Goal: Use online tool/utility: Utilize a website feature to perform a specific function

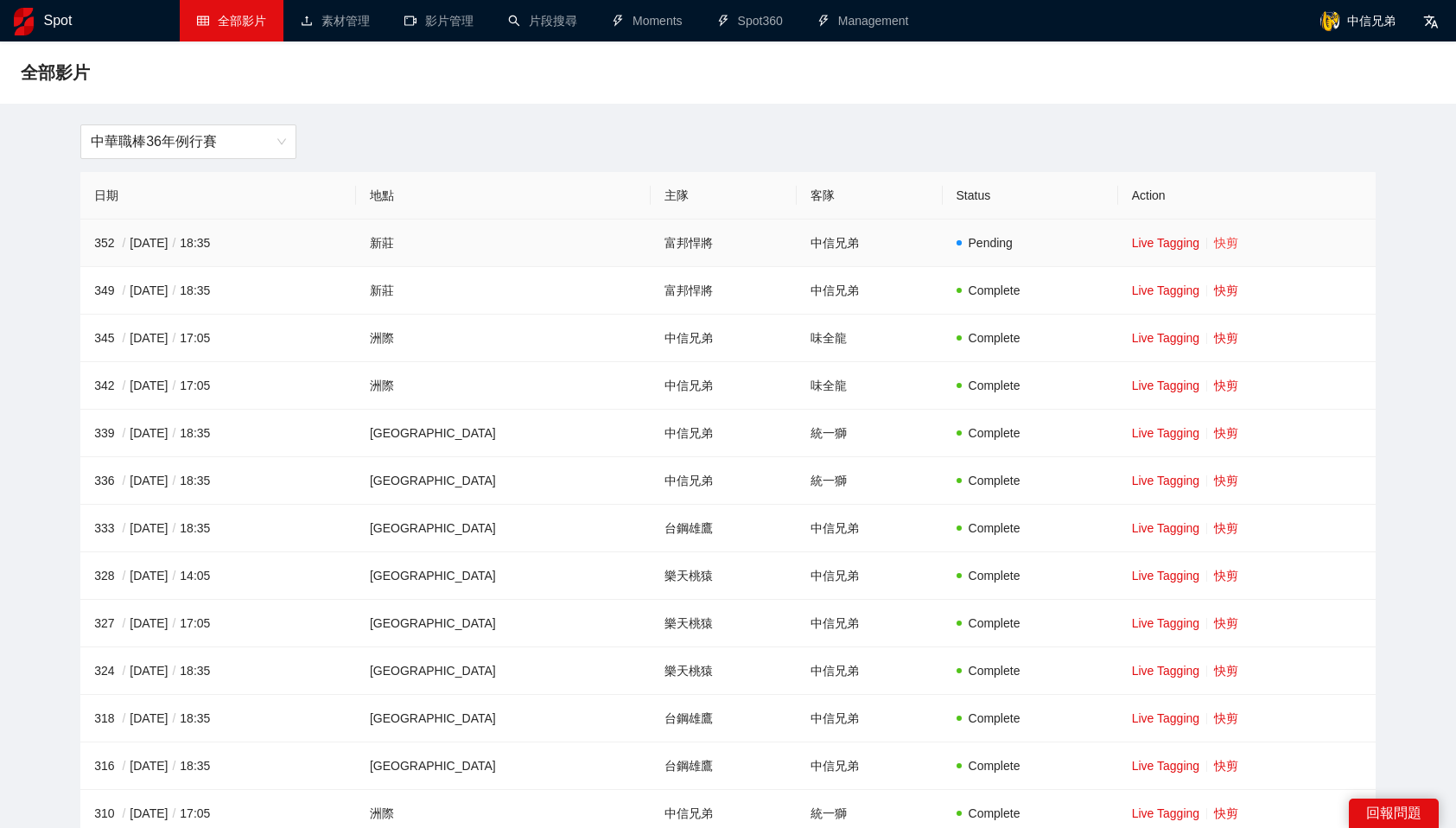
click at [1214, 236] on link "快剪" at bounding box center [1226, 243] width 24 height 14
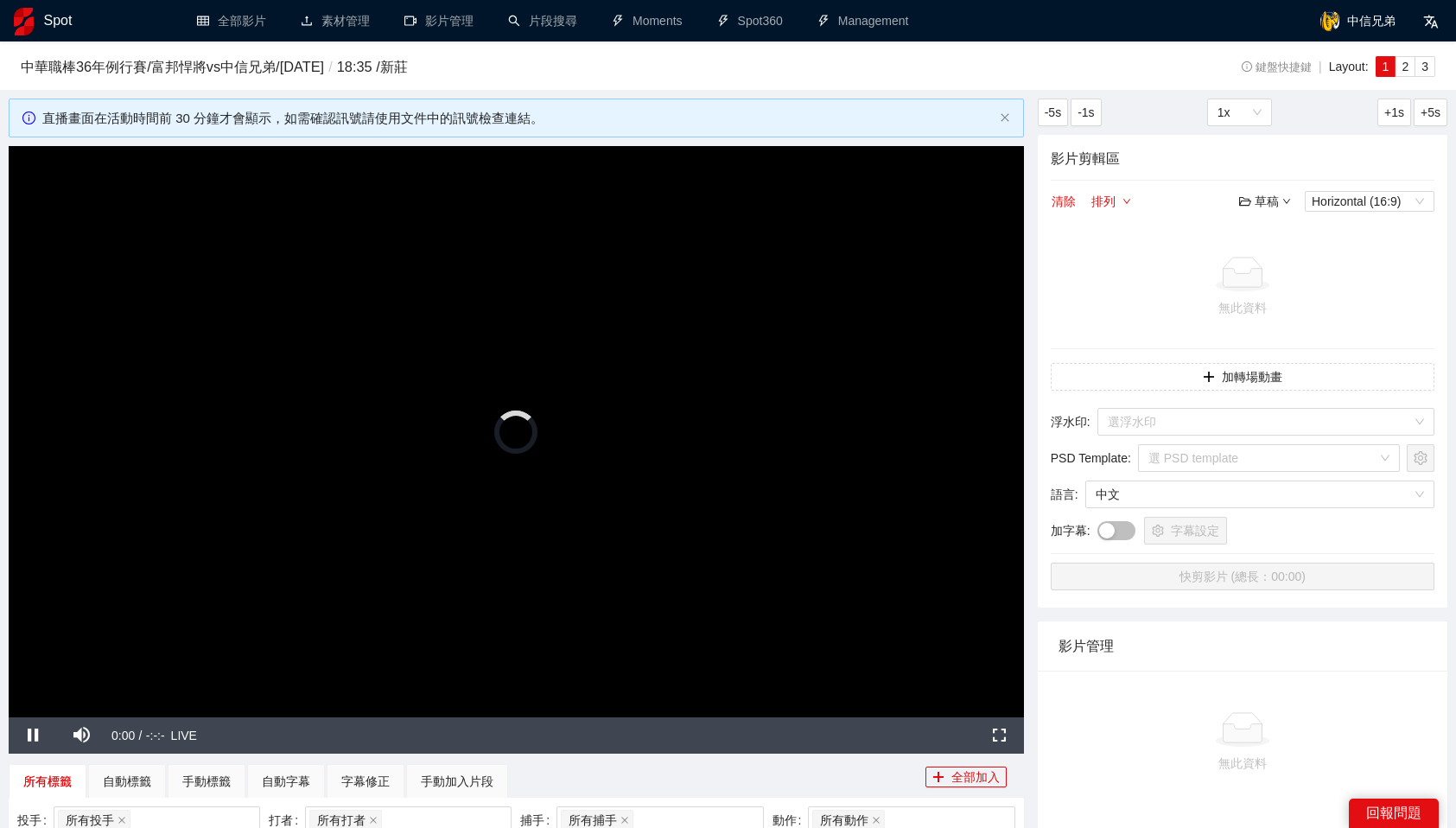
click at [699, 481] on video "Video Player" at bounding box center [516, 432] width 1016 height 571
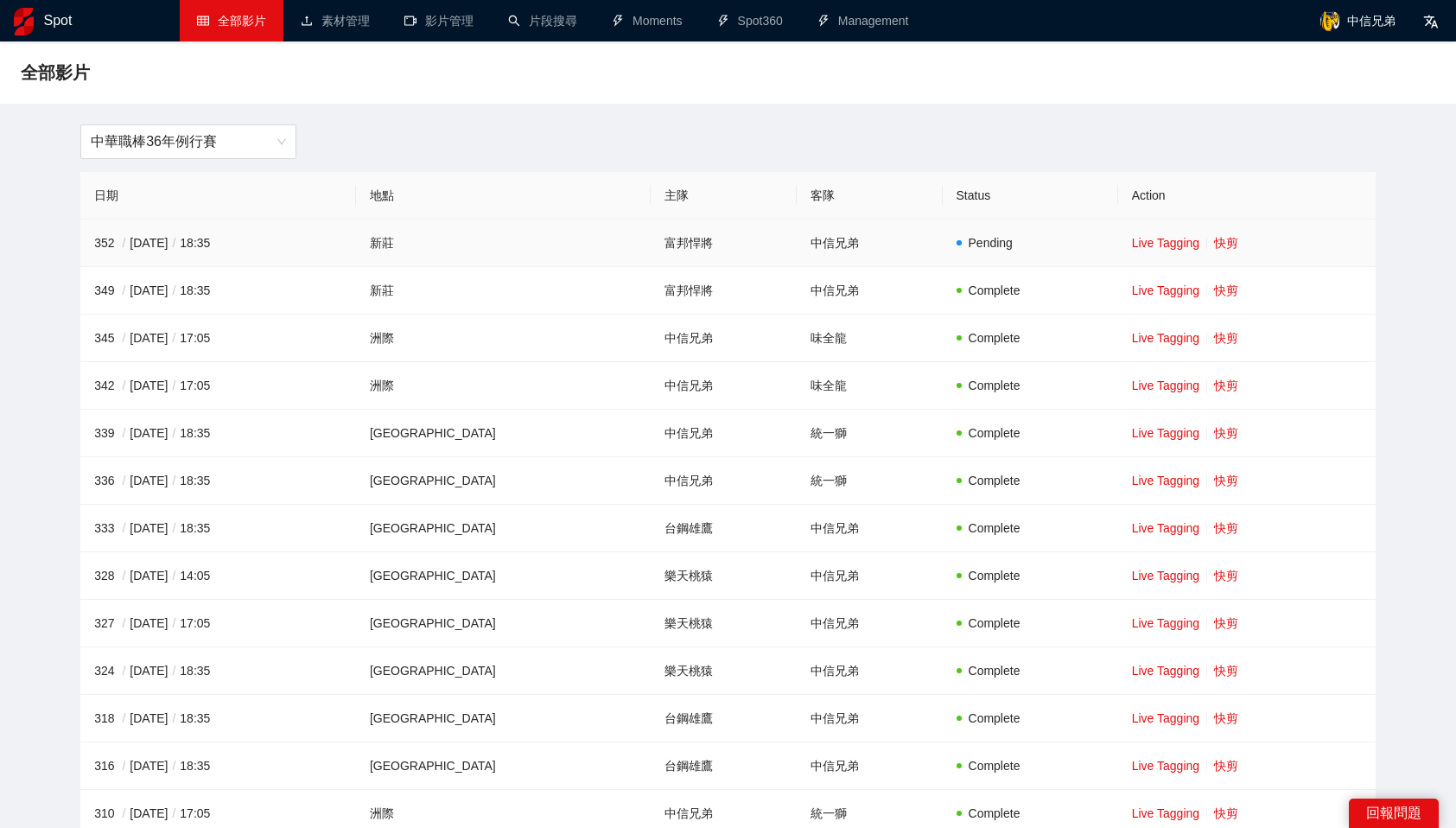
click at [1212, 234] on td "Live Tagging 快剪" at bounding box center [1247, 243] width 258 height 48
click at [1215, 239] on link "快剪" at bounding box center [1226, 243] width 24 height 14
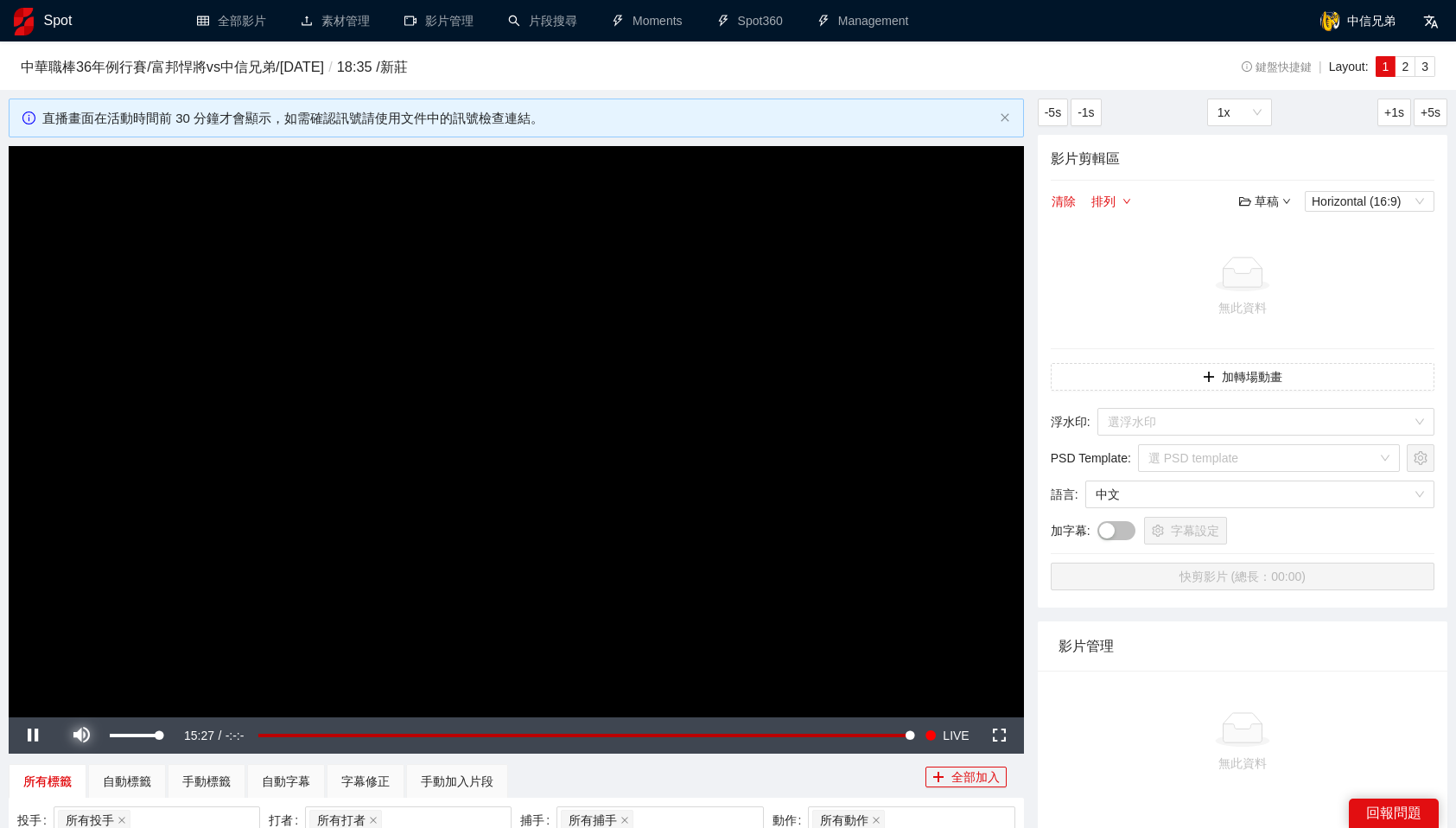
click at [82, 735] on span "Video Player" at bounding box center [82, 735] width 49 height 0
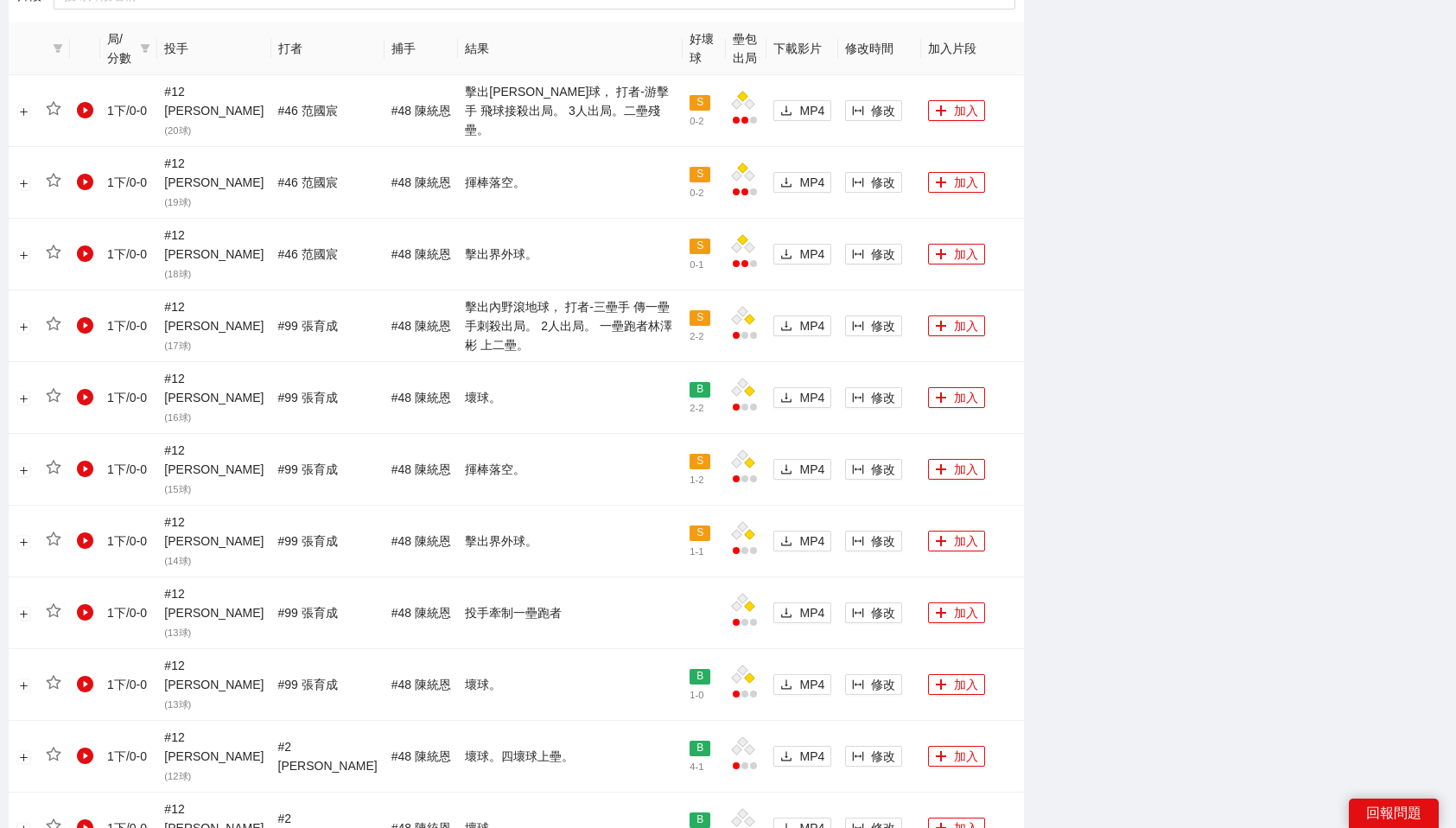
scroll to position [959, 0]
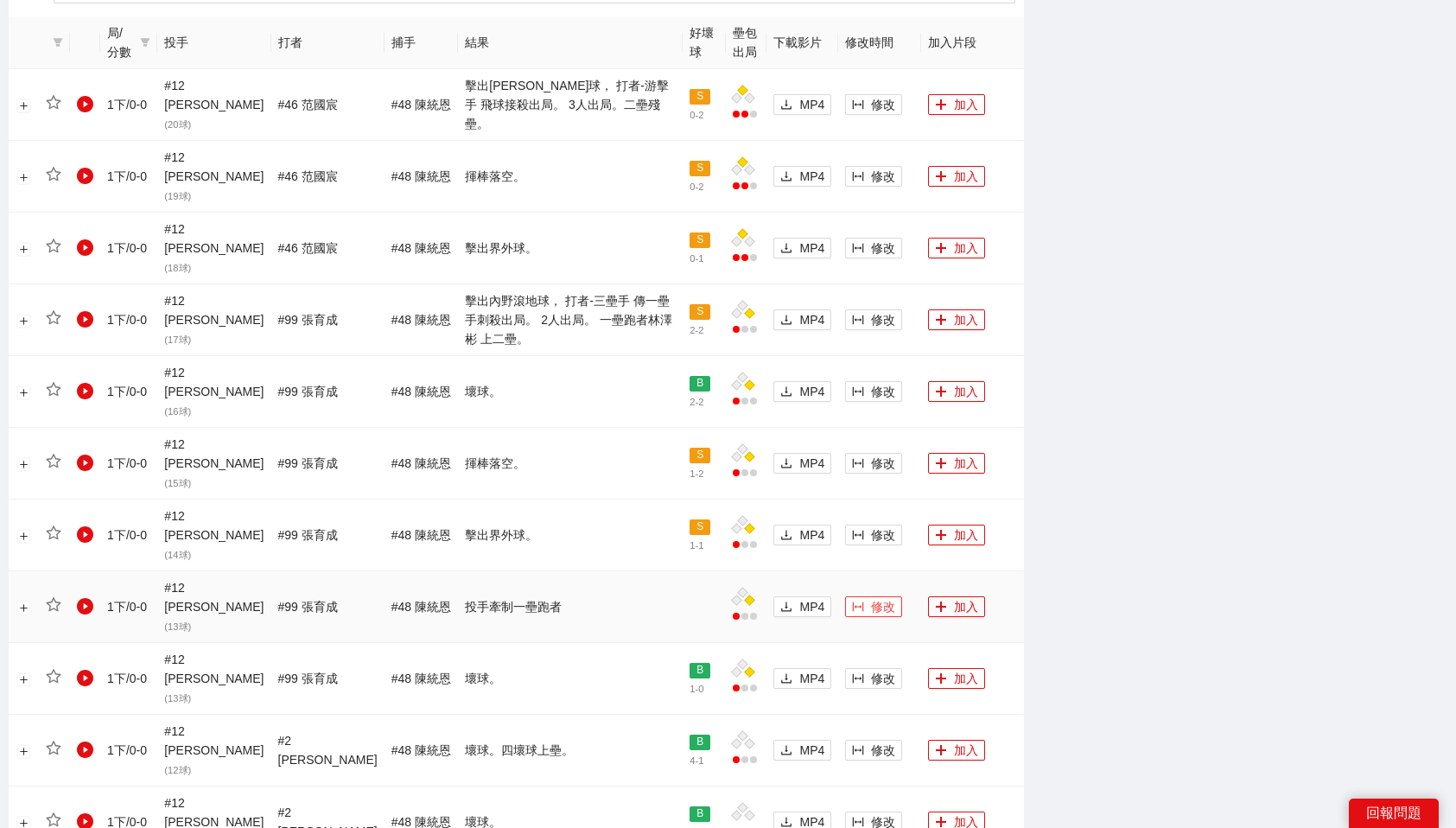
click at [871, 597] on span "修改" at bounding box center [884, 606] width 24 height 19
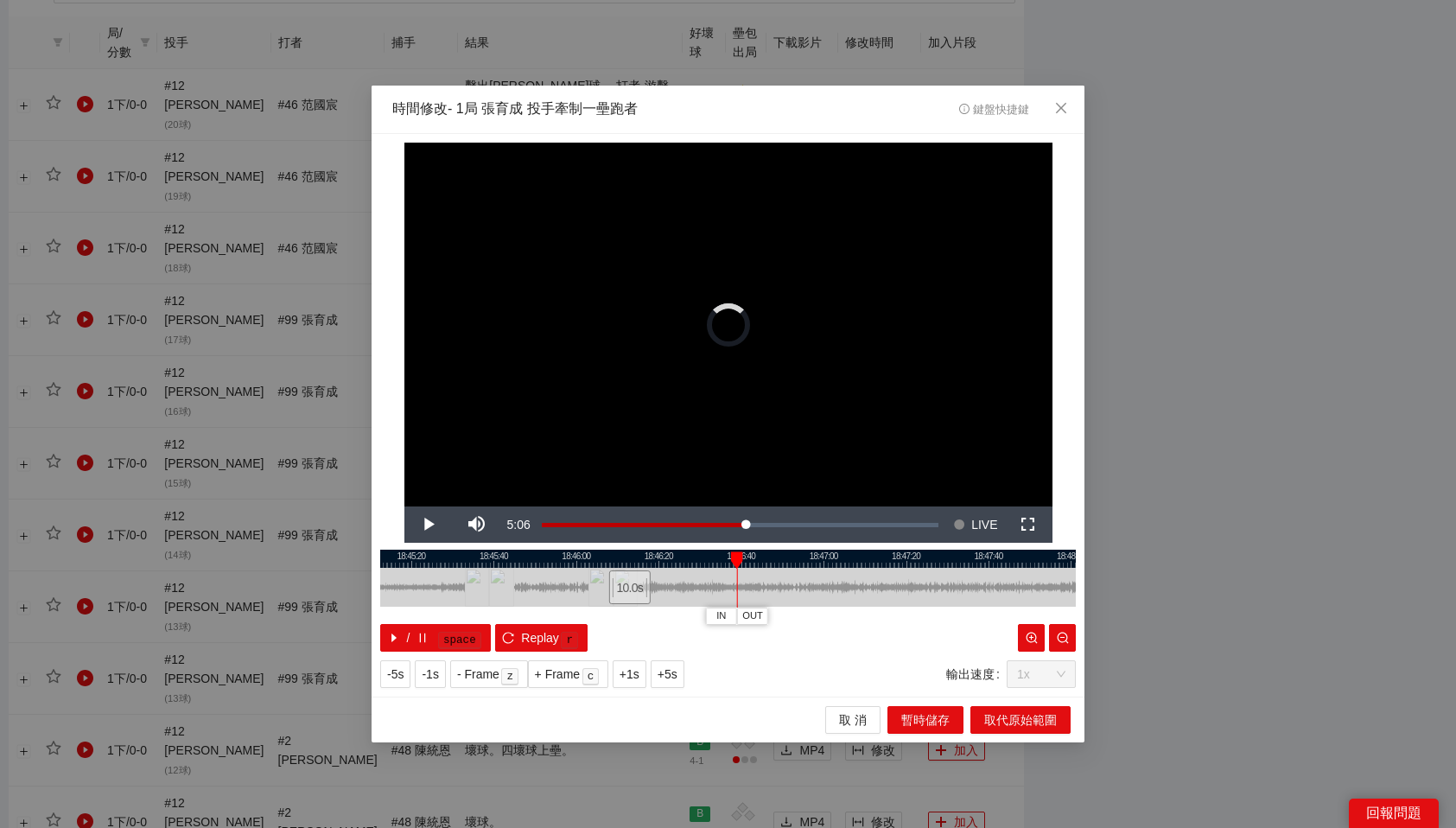
drag, startPoint x: 744, startPoint y: 584, endPoint x: 632, endPoint y: 591, distance: 112.2
click at [632, 591] on div "10.0 s" at bounding box center [630, 587] width 41 height 34
click at [626, 560] on div at bounding box center [728, 558] width 696 height 18
click at [612, 561] on div at bounding box center [728, 558] width 696 height 18
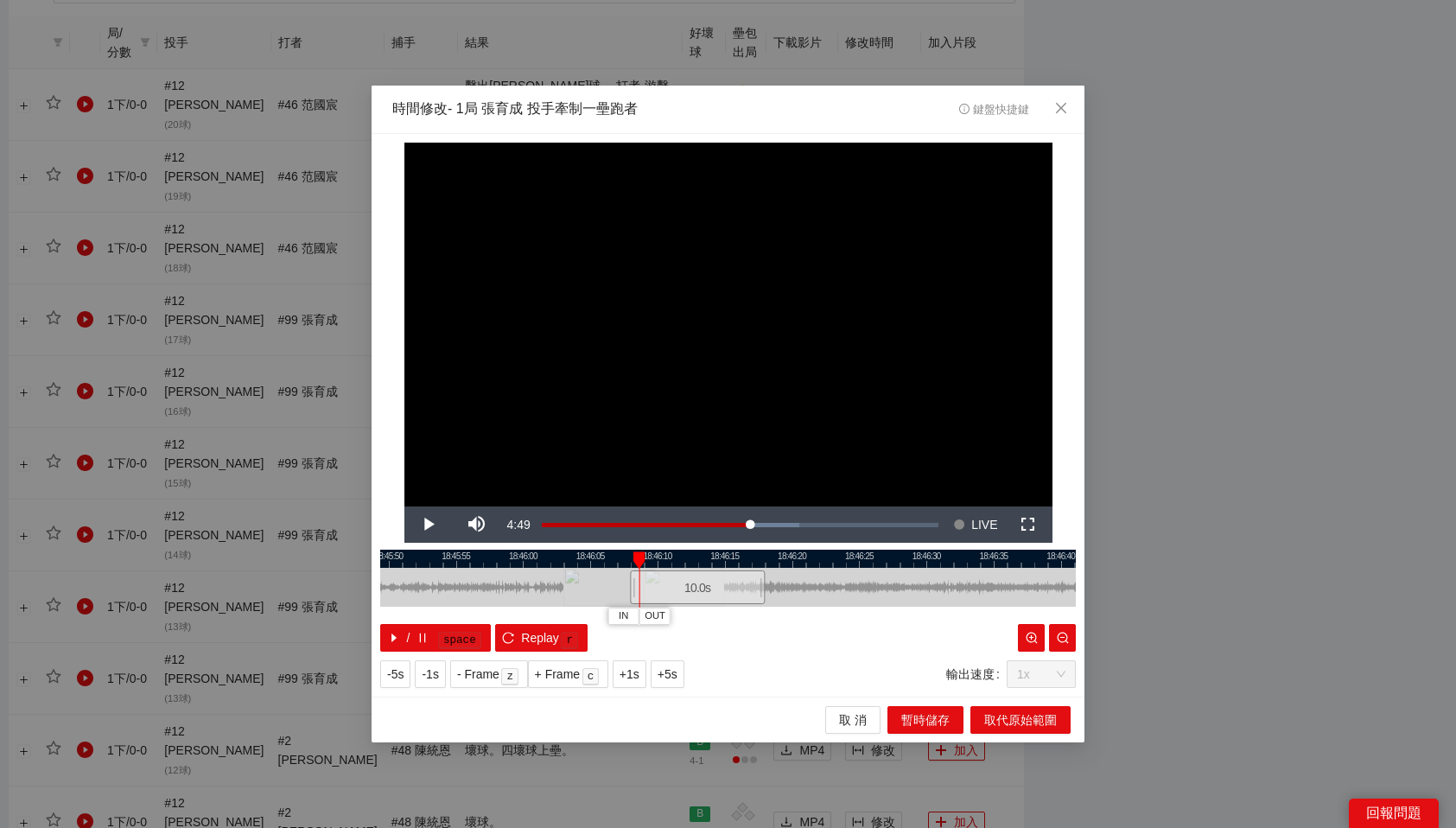
click at [566, 557] on div at bounding box center [728, 558] width 696 height 18
drag, startPoint x: 566, startPoint y: 557, endPoint x: 582, endPoint y: 558, distance: 16.0
click at [582, 558] on div at bounding box center [581, 560] width 12 height 17
click at [1065, 117] on span "Close" at bounding box center [1062, 109] width 47 height 47
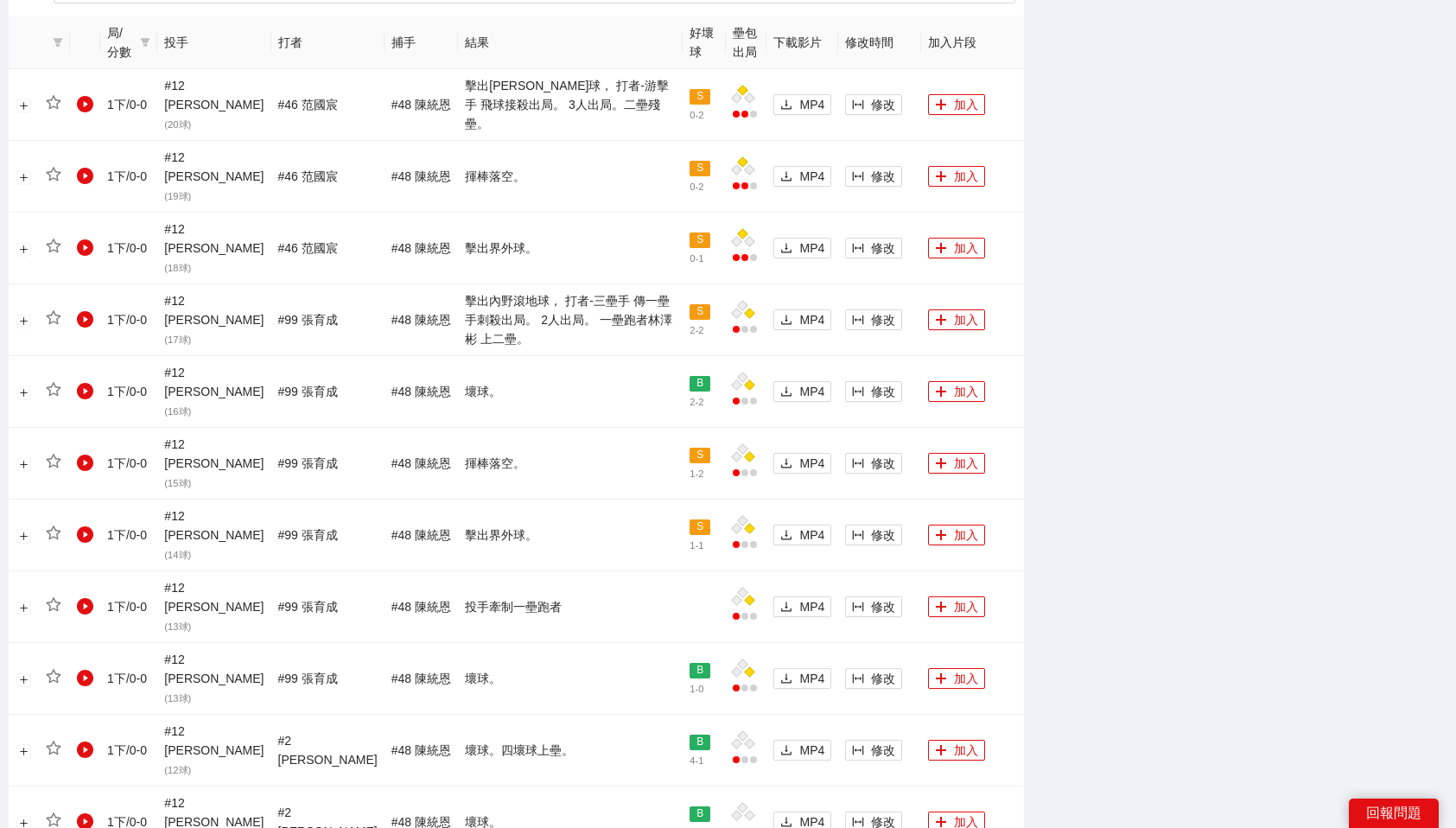
click at [1205, 273] on div "-5s -1s 1x +1s +5s 影片剪輯區 清除 排列 草稿 Horizontal (16:9) 無此資料 加轉場動畫 浮水印 : 選浮水印 PSD T…" at bounding box center [1242, 356] width 423 height 2433
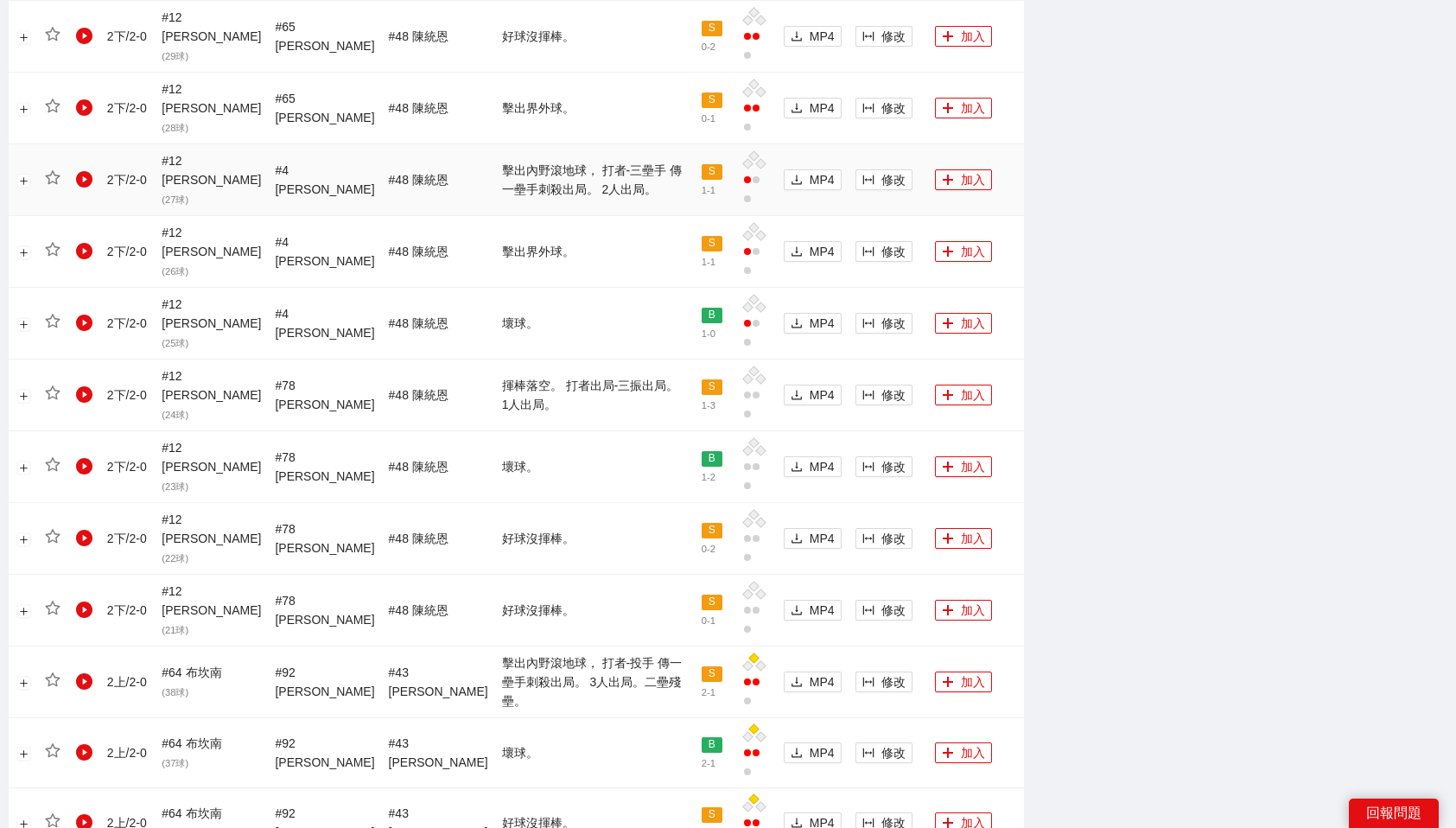
scroll to position [0, 0]
